Goal: Information Seeking & Learning: Learn about a topic

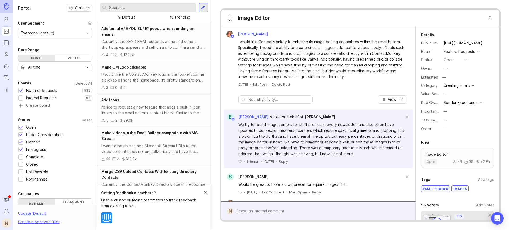
click at [119, 5] on input "text" at bounding box center [151, 8] width 85 height 6
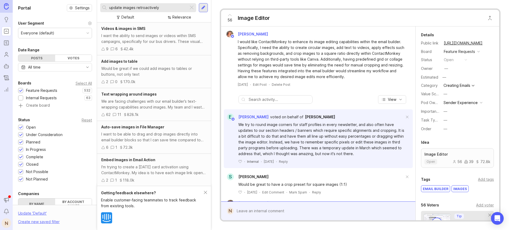
drag, startPoint x: 137, startPoint y: 7, endPoint x: 95, endPoint y: 3, distance: 42.3
click at [95, 3] on div "Portal Settings User Segment Everyone (default) Date Range Posts Votes All time…" at bounding box center [261, 115] width 496 height 230
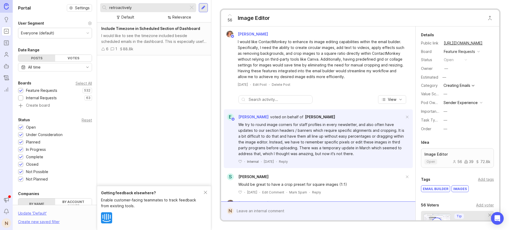
click at [125, 8] on input "retroactively" at bounding box center [147, 8] width 77 height 6
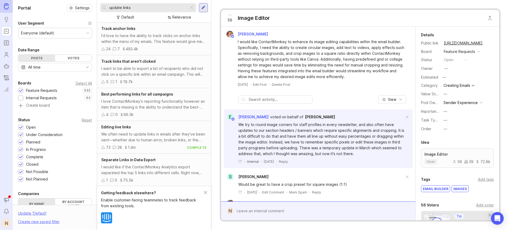
click at [112, 9] on input "update links" at bounding box center [147, 8] width 77 height 6
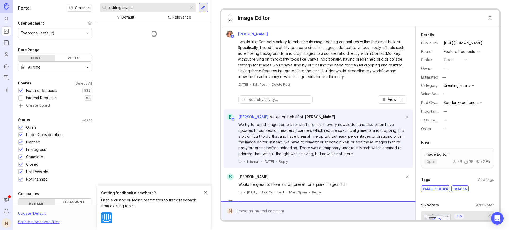
scroll to position [99, 0]
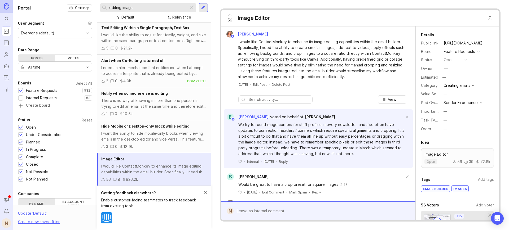
click at [130, 8] on input "editing imags" at bounding box center [147, 8] width 77 height 6
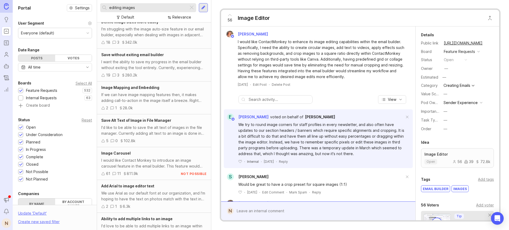
scroll to position [534, 0]
click at [159, 93] on div "If we can have image mapping features then, it makes adding call-to-action in t…" at bounding box center [153, 97] width 105 height 12
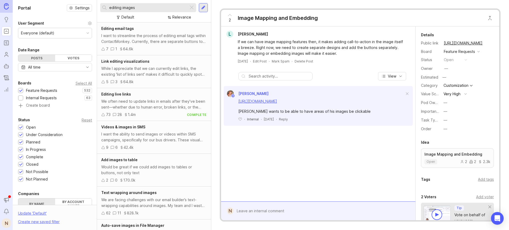
click at [129, 5] on input "editing images" at bounding box center [147, 8] width 77 height 6
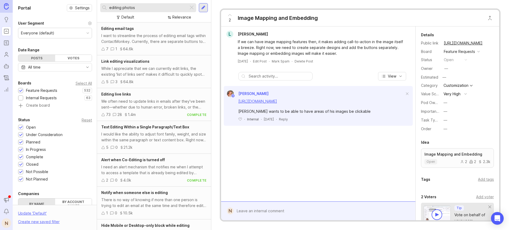
click at [117, 6] on input "editing photos" at bounding box center [147, 8] width 77 height 6
type input "updating photos"
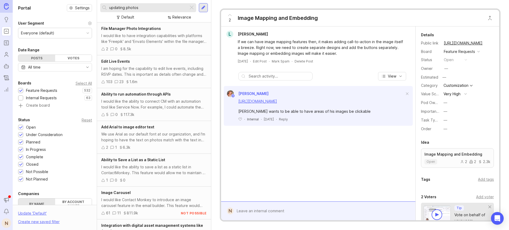
click at [202, 9] on div at bounding box center [203, 7] width 4 height 5
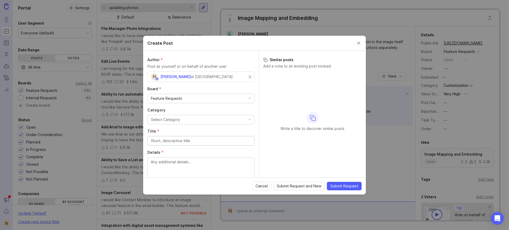
click at [180, 119] on button "Select Category" at bounding box center [200, 120] width 107 height 10
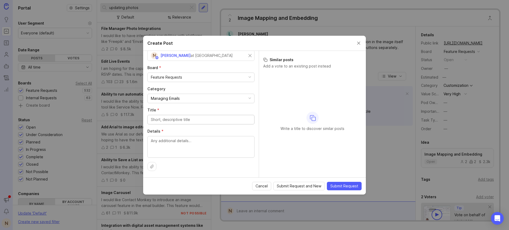
click at [176, 121] on input "Title *" at bounding box center [201, 120] width 100 height 6
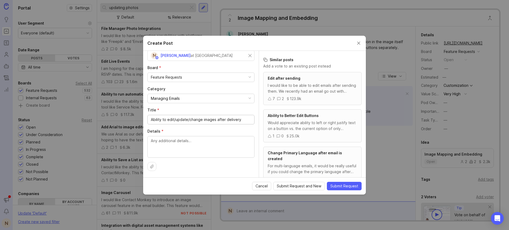
type input "Ability to edit/update/change images after delivery"
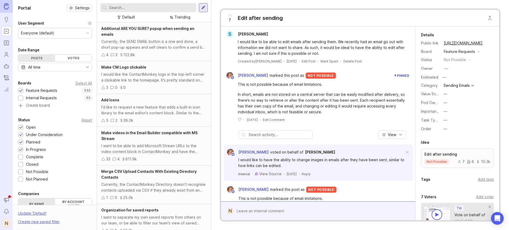
click at [457, 42] on link "[URL][DOMAIN_NAME]" at bounding box center [463, 43] width 42 height 7
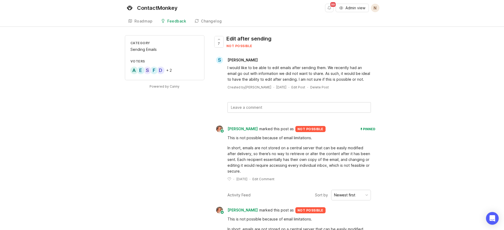
click at [74, 68] on div "Category Sending Emails Voters D F S E A + 2 Powered by Canny 7 Edit after send…" at bounding box center [252, 153] width 504 height 236
click at [17, 71] on div "Category Sending Emails Voters D F S E A + 2 Powered by Canny 7 Edit after send…" at bounding box center [252, 153] width 504 height 236
